Goal: Task Accomplishment & Management: Check status

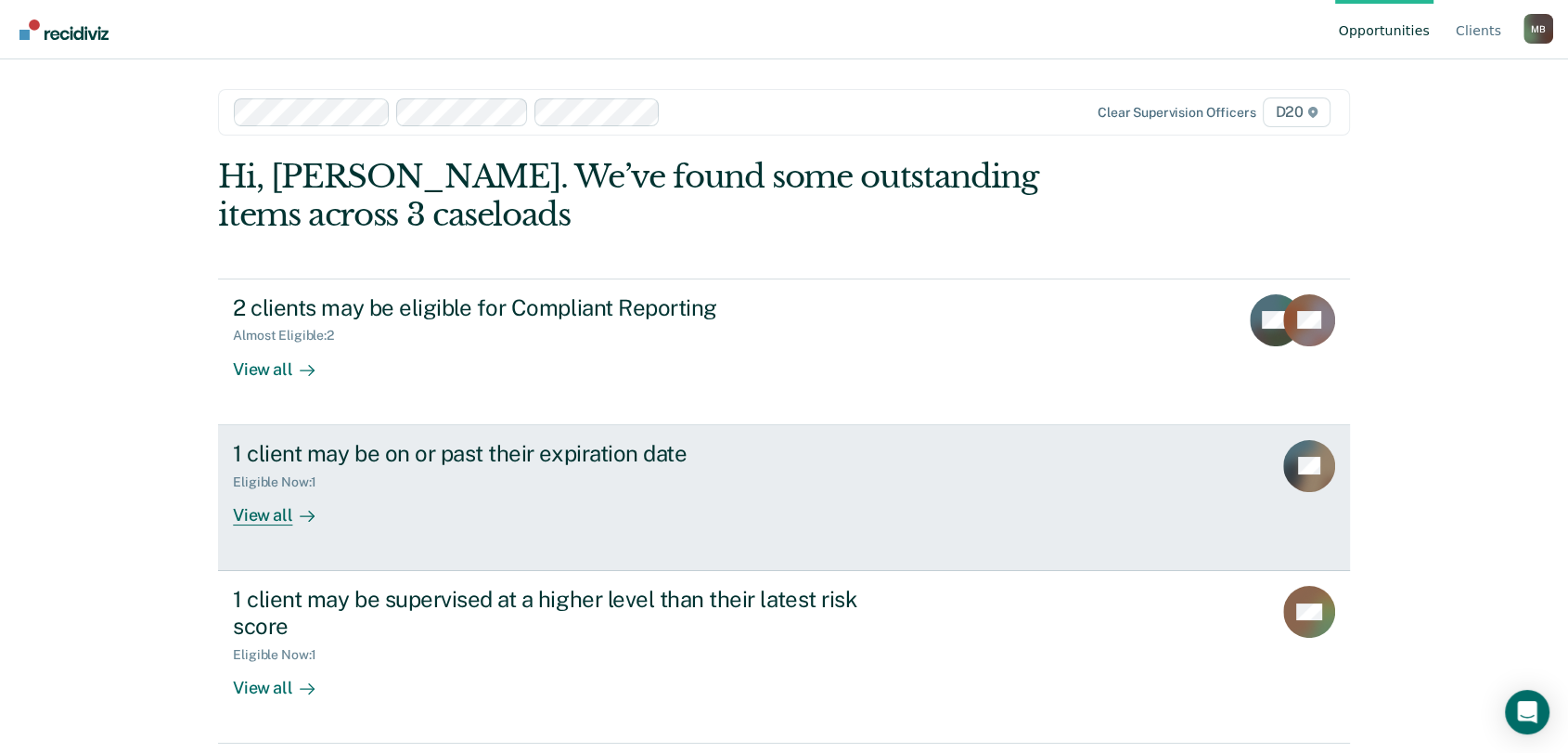
click at [596, 487] on div "Eligible Now : 1" at bounding box center [559, 478] width 652 height 23
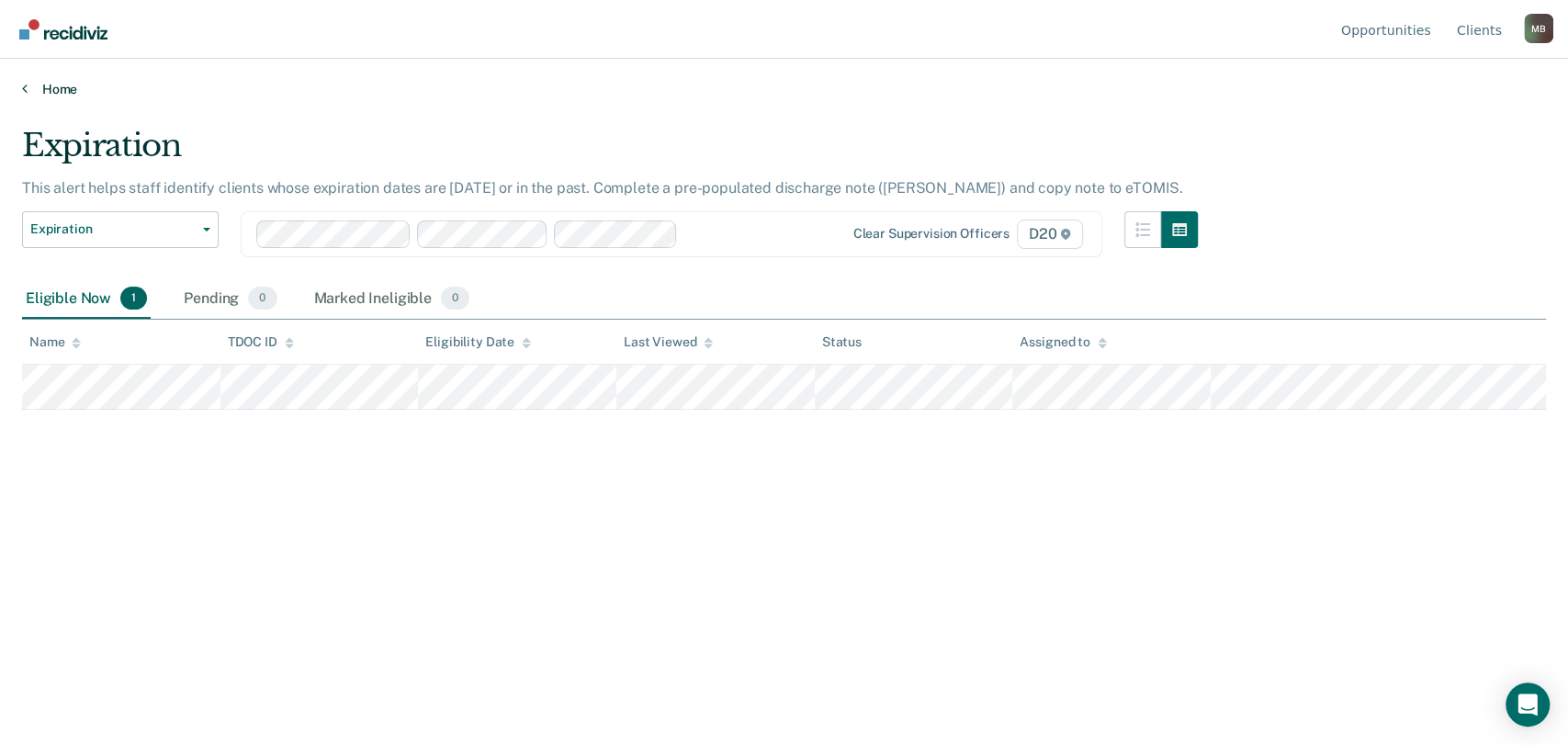
click at [52, 84] on link "Home" at bounding box center [784, 88] width 1524 height 17
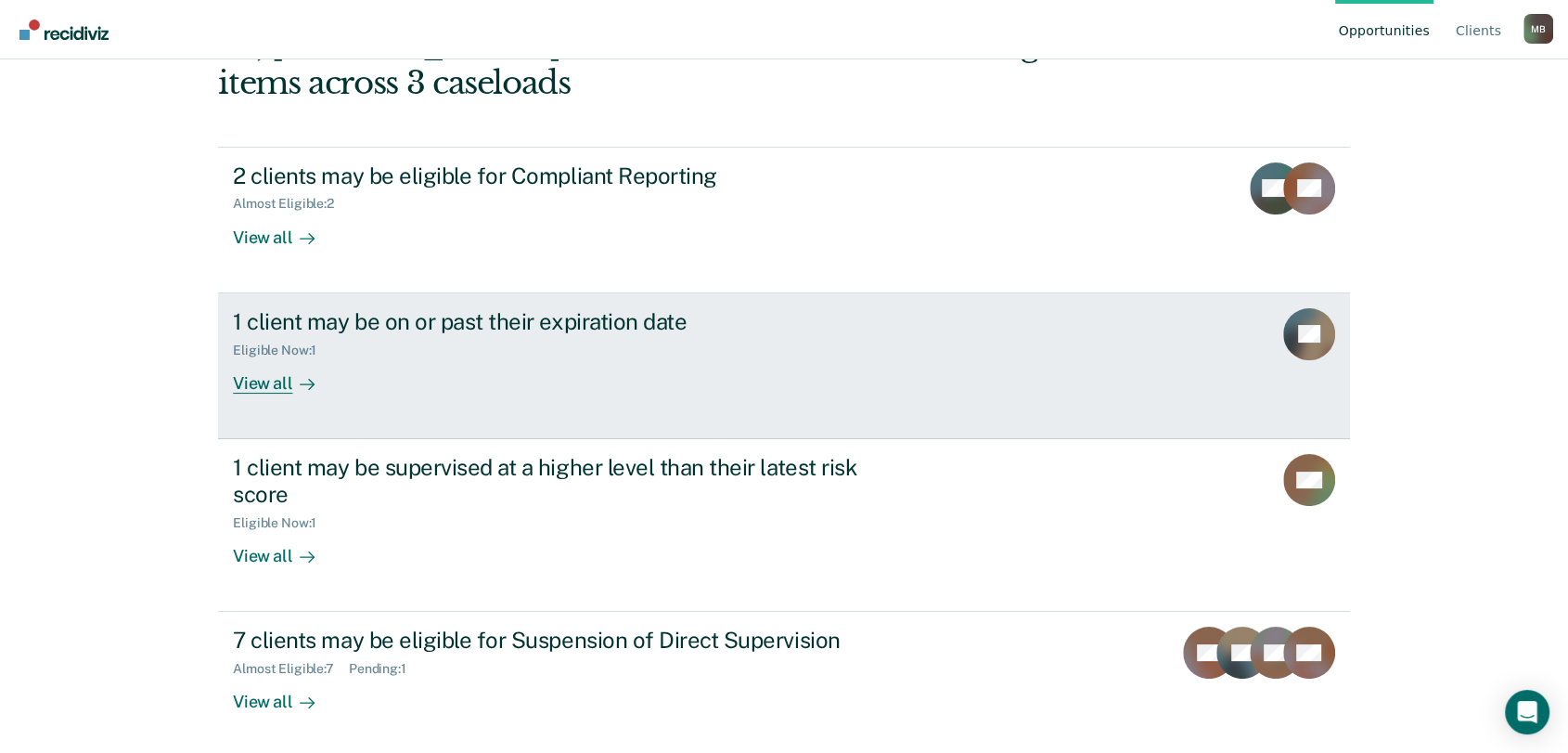
scroll to position [136, 0]
